Goal: Information Seeking & Learning: Learn about a topic

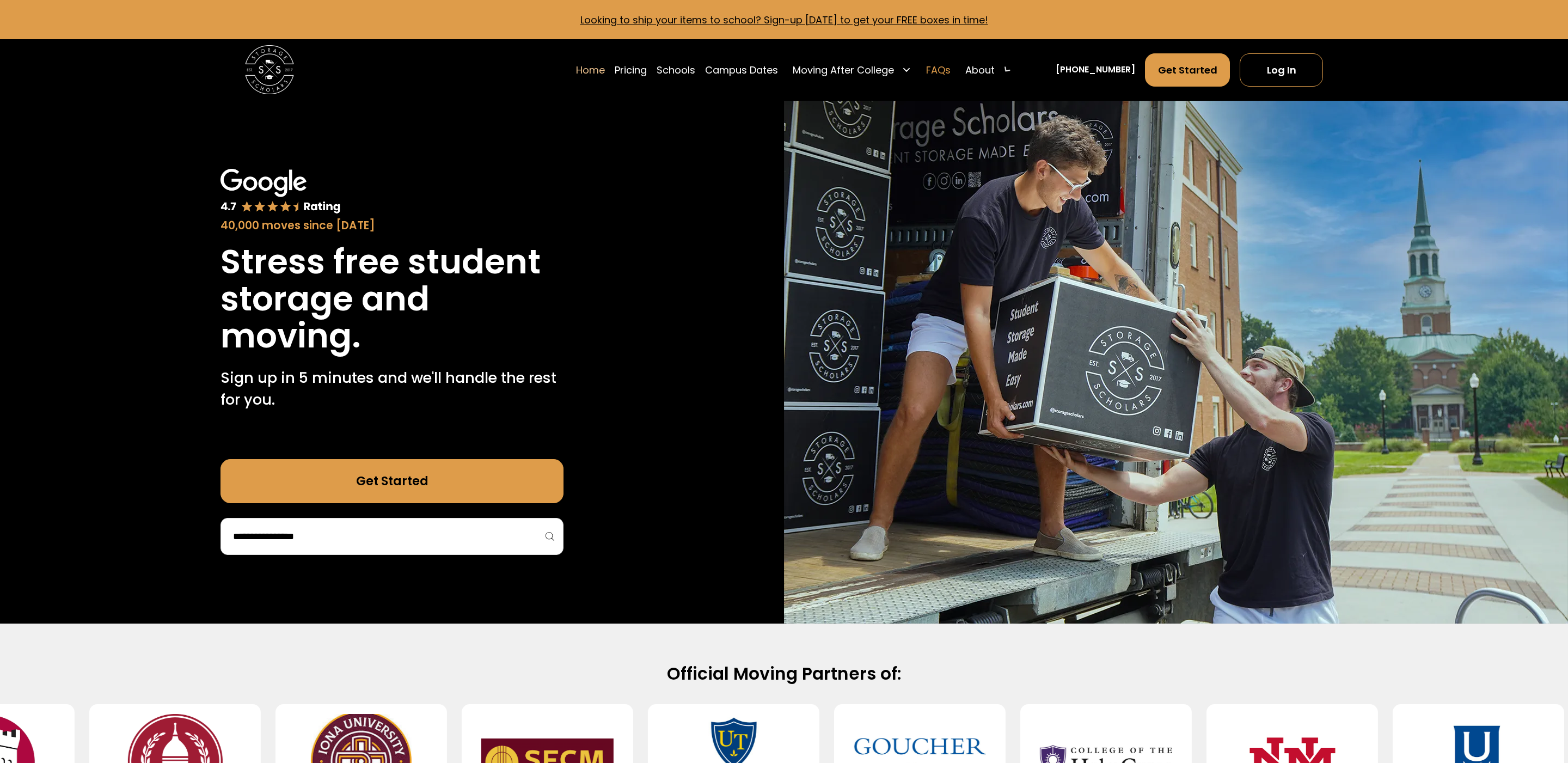
click at [951, 71] on link "FAQs" at bounding box center [938, 70] width 24 height 34
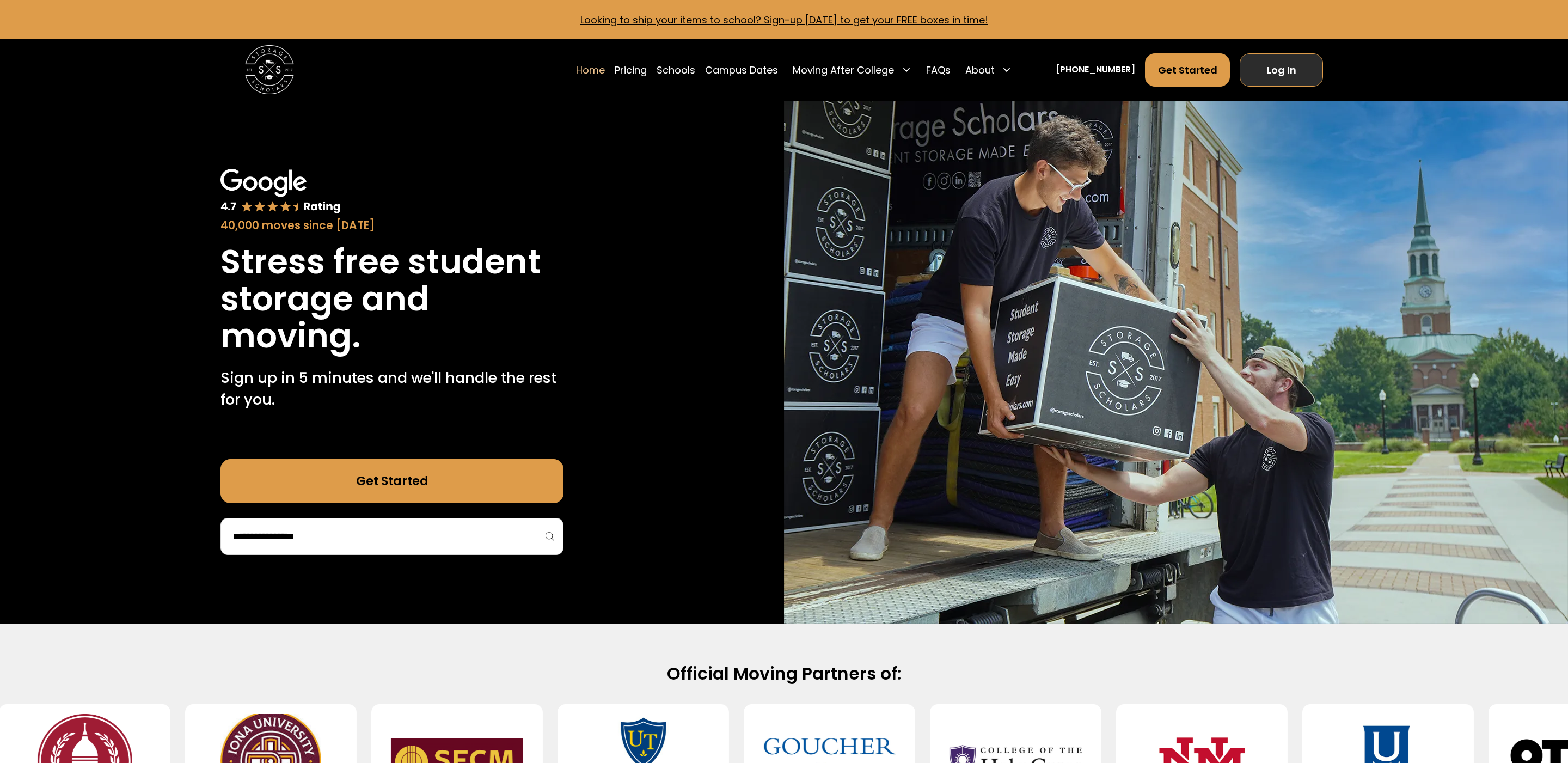
click at [1280, 71] on link "Log In" at bounding box center [1281, 70] width 83 height 33
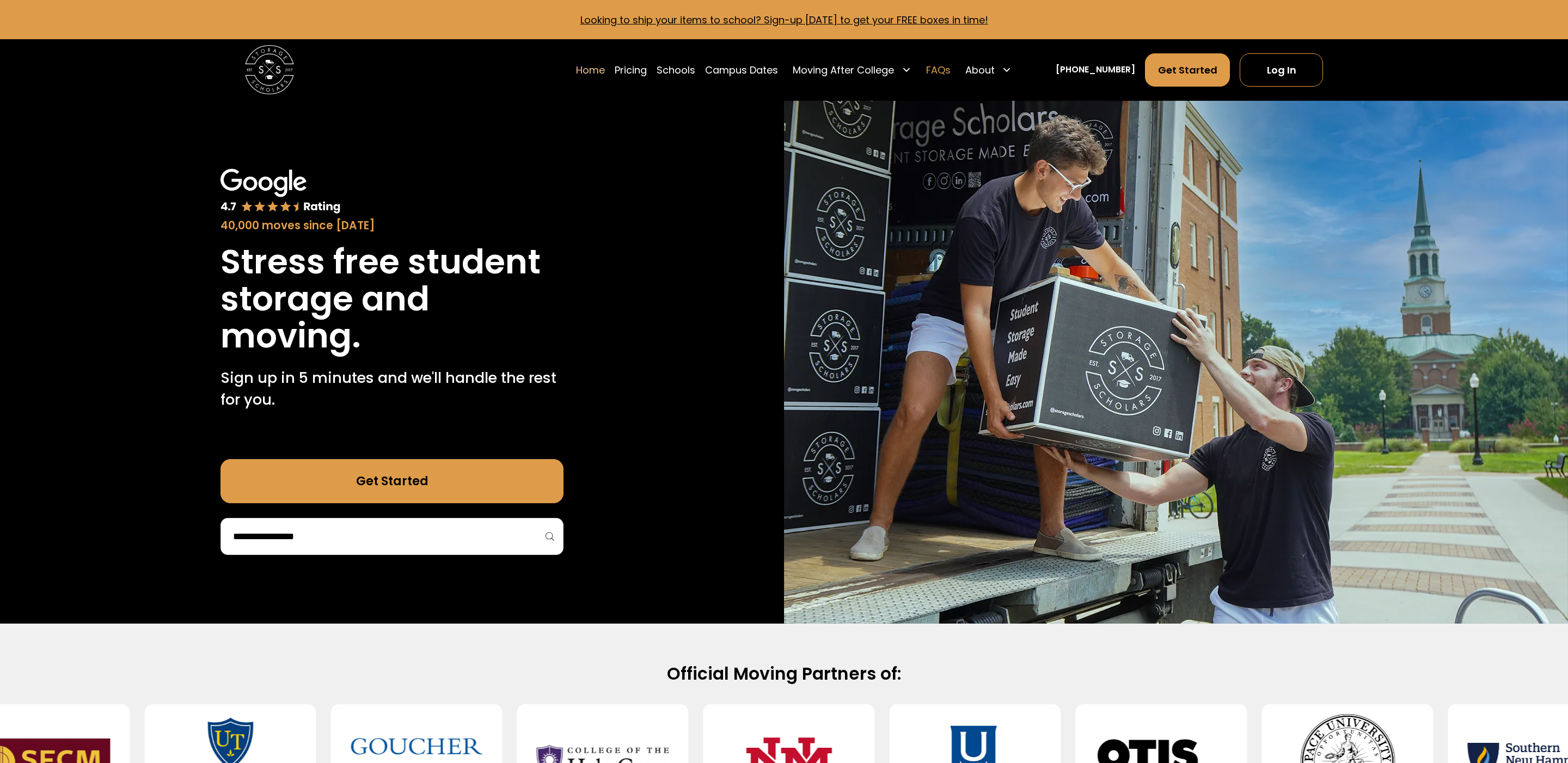
click at [951, 72] on link "FAQs" at bounding box center [938, 70] width 24 height 34
